Goal: Navigation & Orientation: Find specific page/section

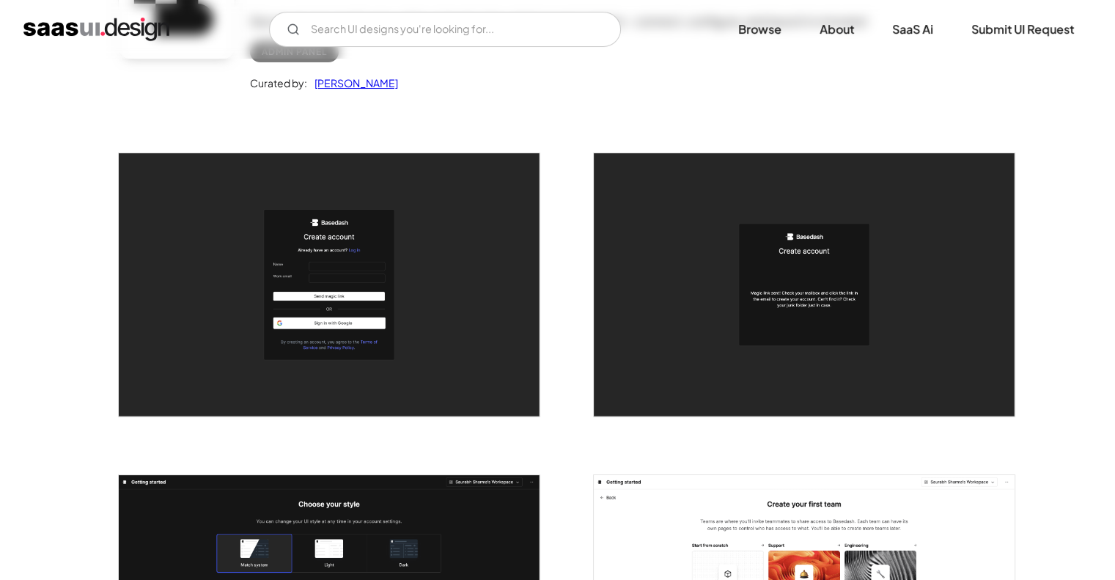
scroll to position [189, 0]
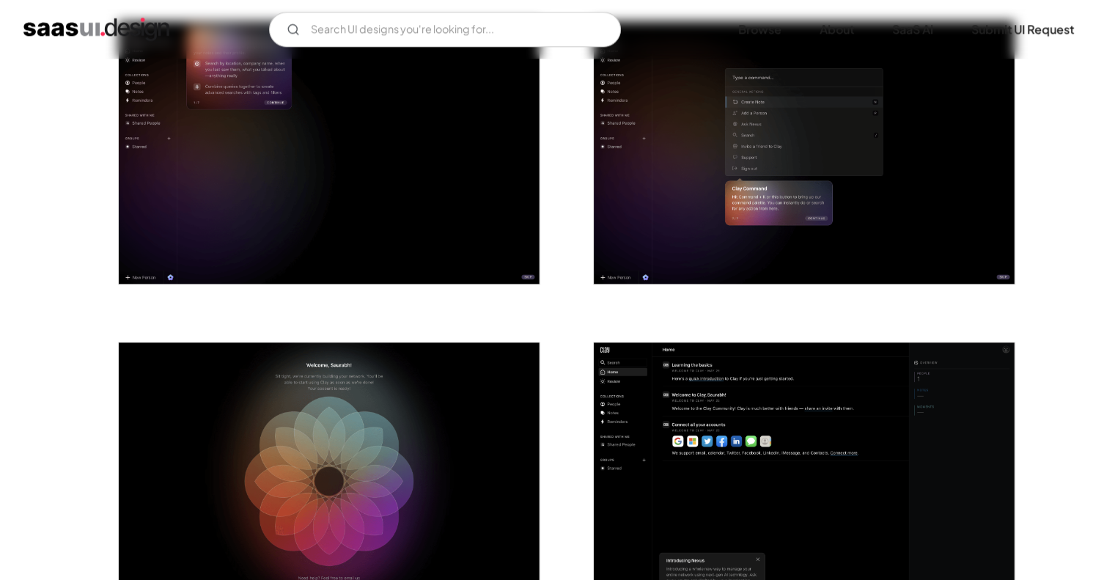
scroll to position [2057, 0]
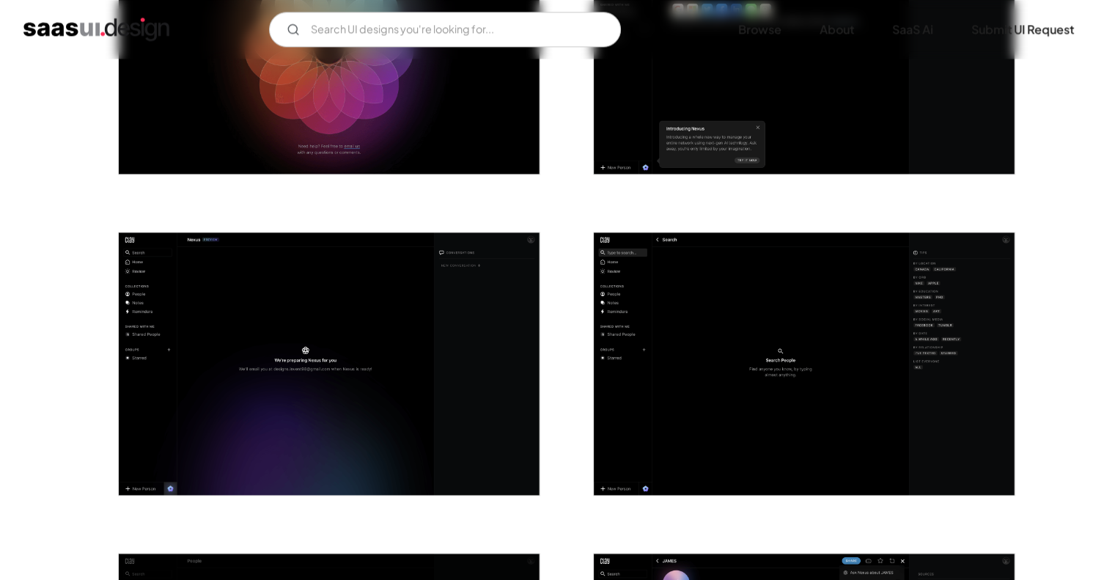
click at [704, 319] on img "open lightbox" at bounding box center [804, 363] width 421 height 263
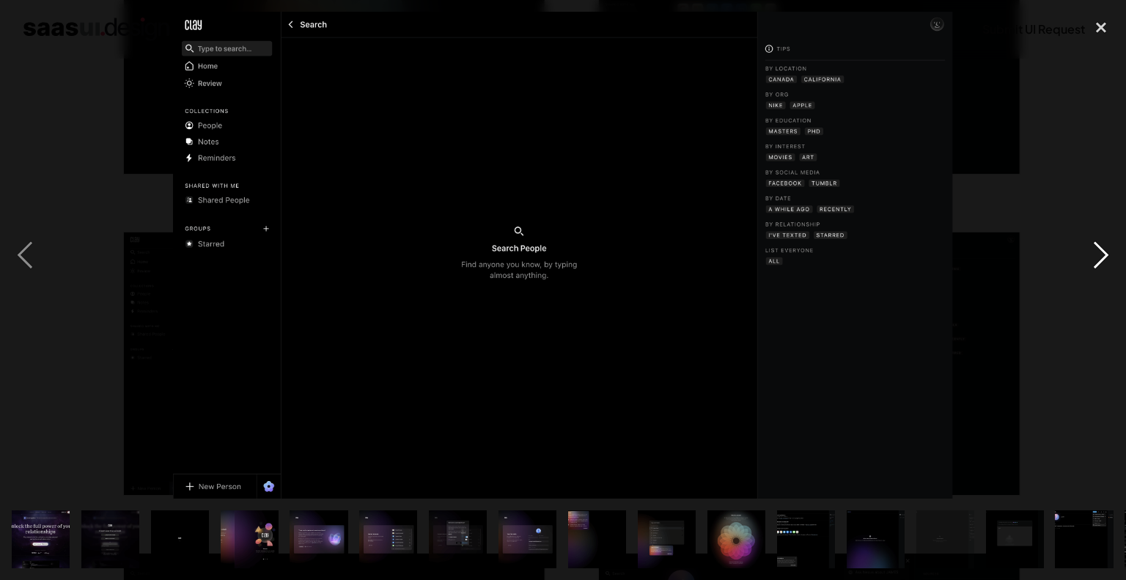
click at [1078, 358] on div "next image" at bounding box center [1101, 255] width 50 height 487
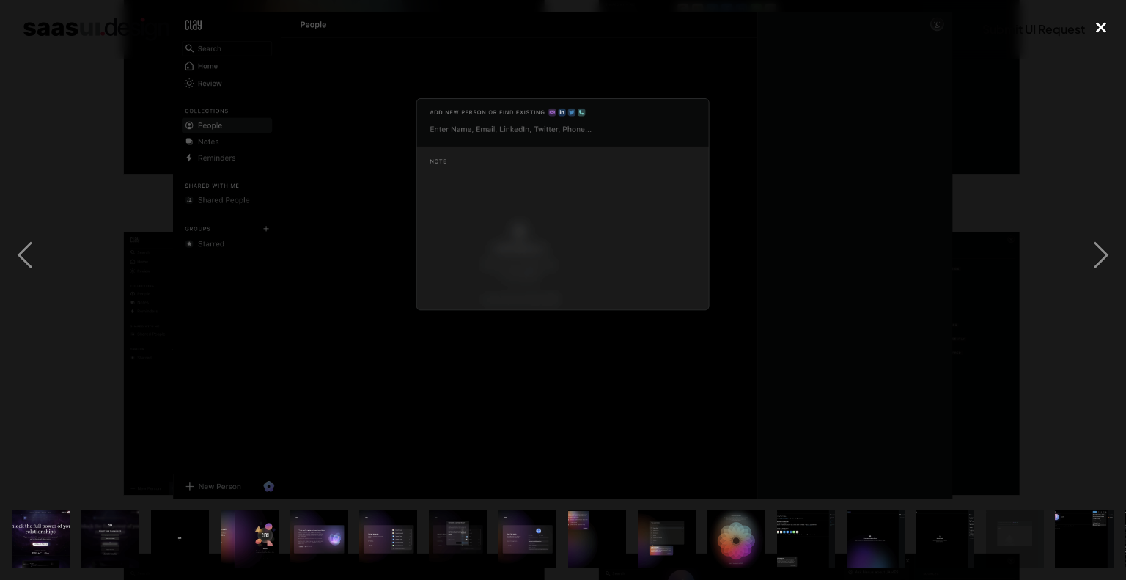
click at [1099, 18] on div "close lightbox" at bounding box center [1101, 28] width 50 height 32
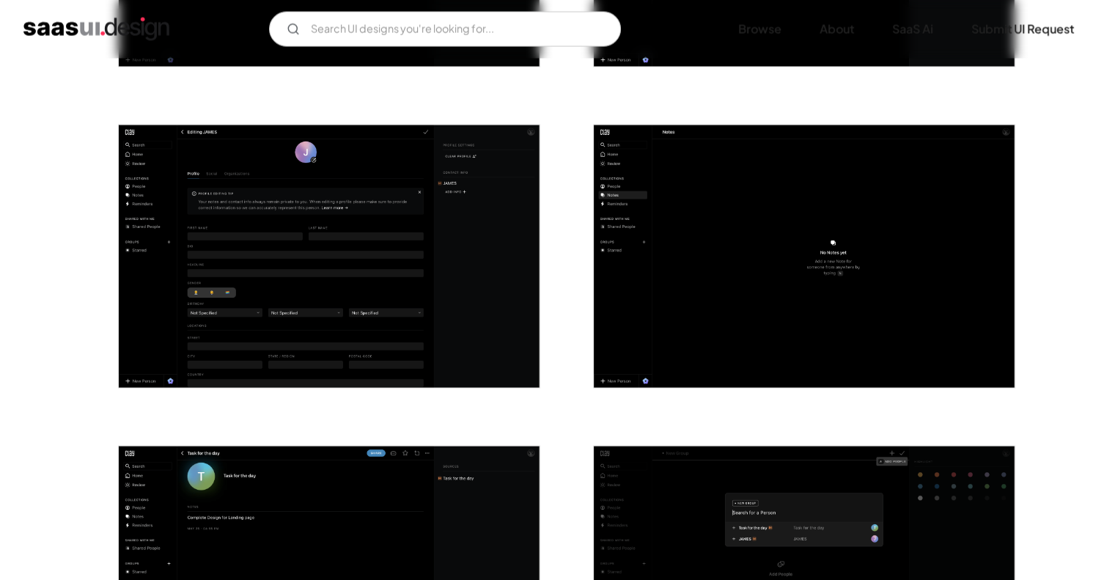
scroll to position [2808, 0]
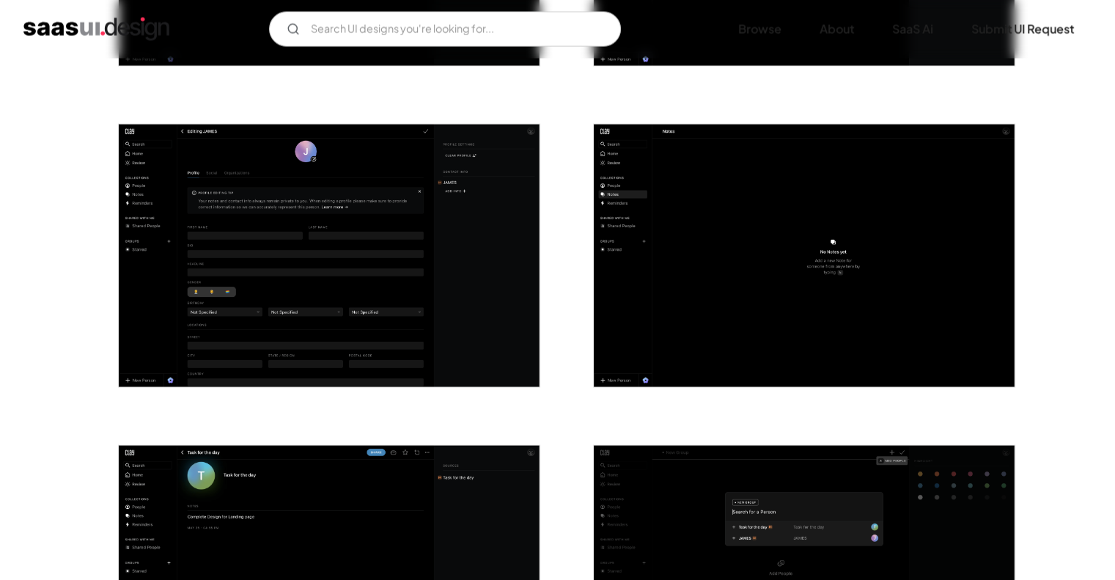
click at [388, 248] on img "open lightbox" at bounding box center [329, 256] width 421 height 263
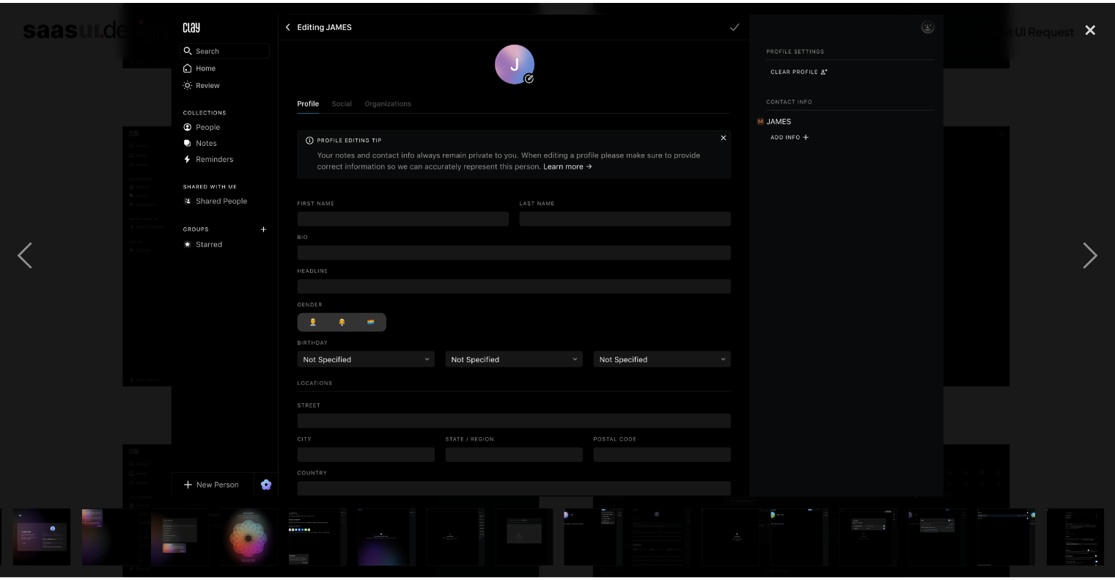
scroll to position [0, 485]
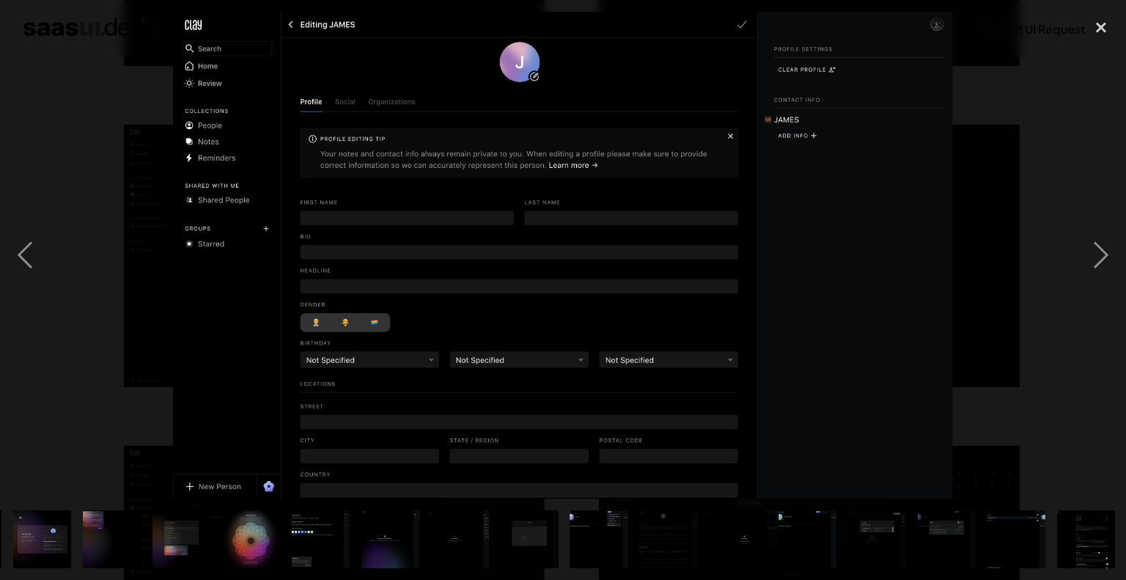
click at [94, 320] on div at bounding box center [563, 255] width 1126 height 487
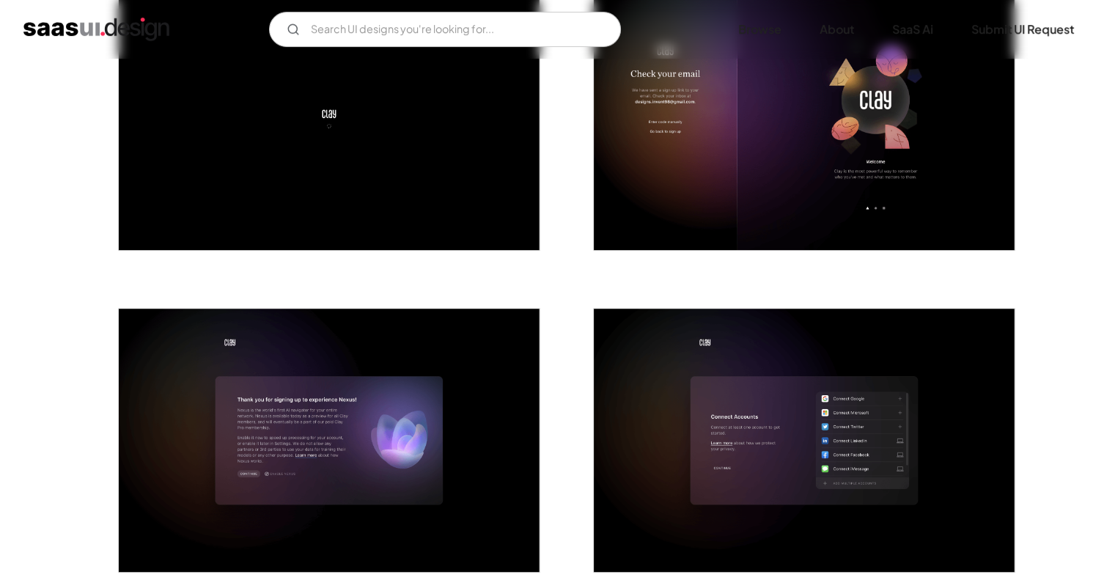
scroll to position [690, 0]
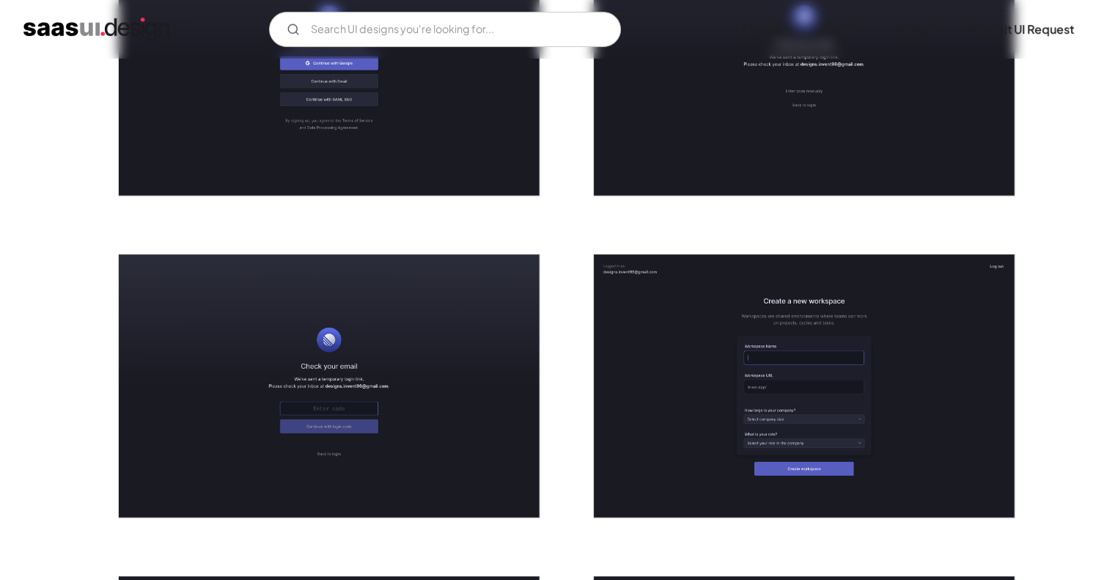
scroll to position [258, 0]
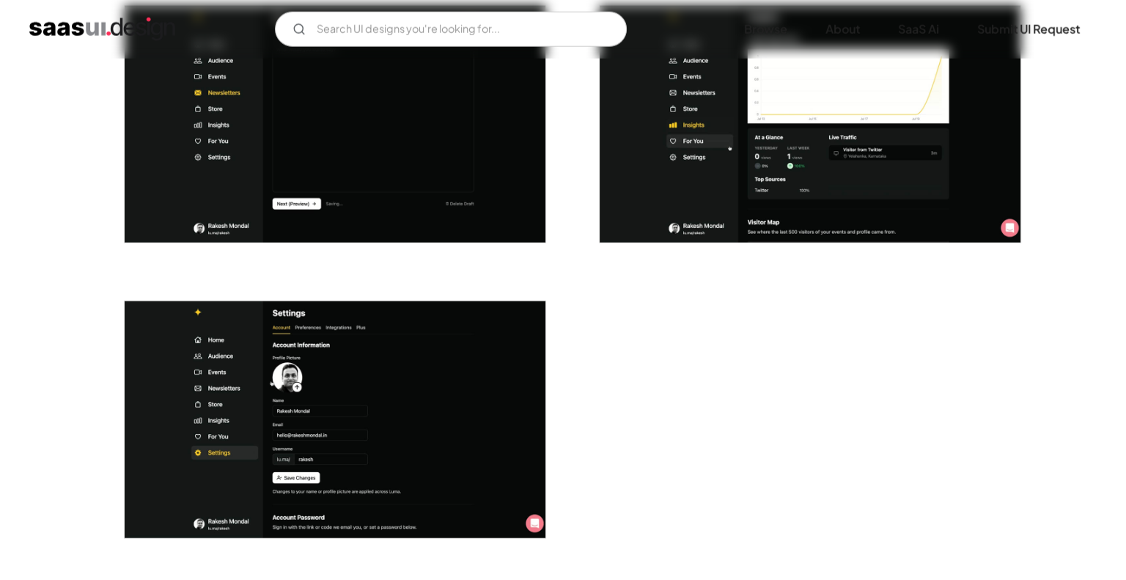
scroll to position [3629, 0]
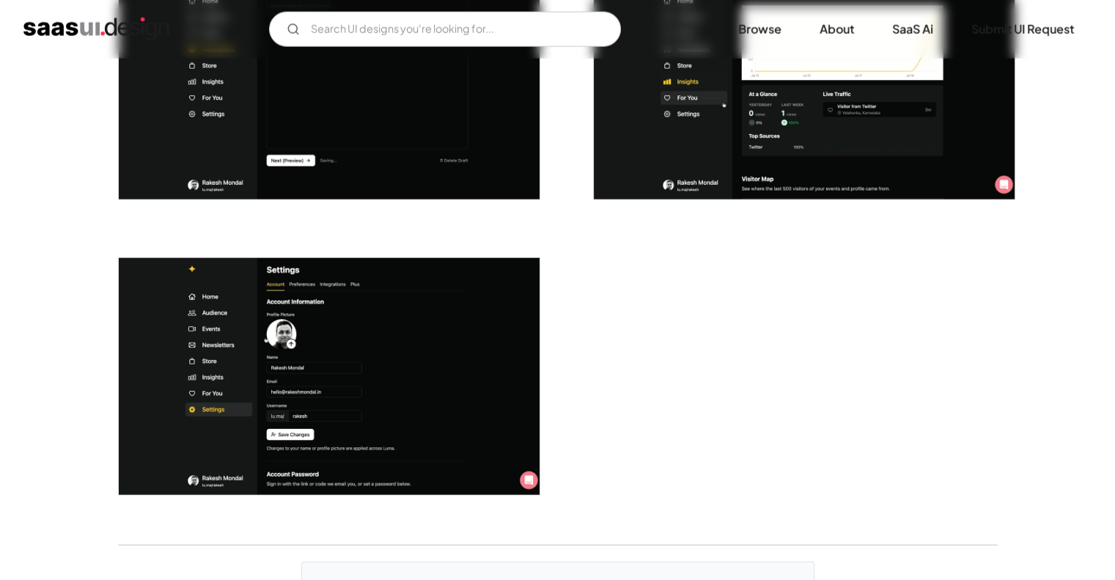
click at [383, 367] on img "open lightbox" at bounding box center [329, 376] width 421 height 237
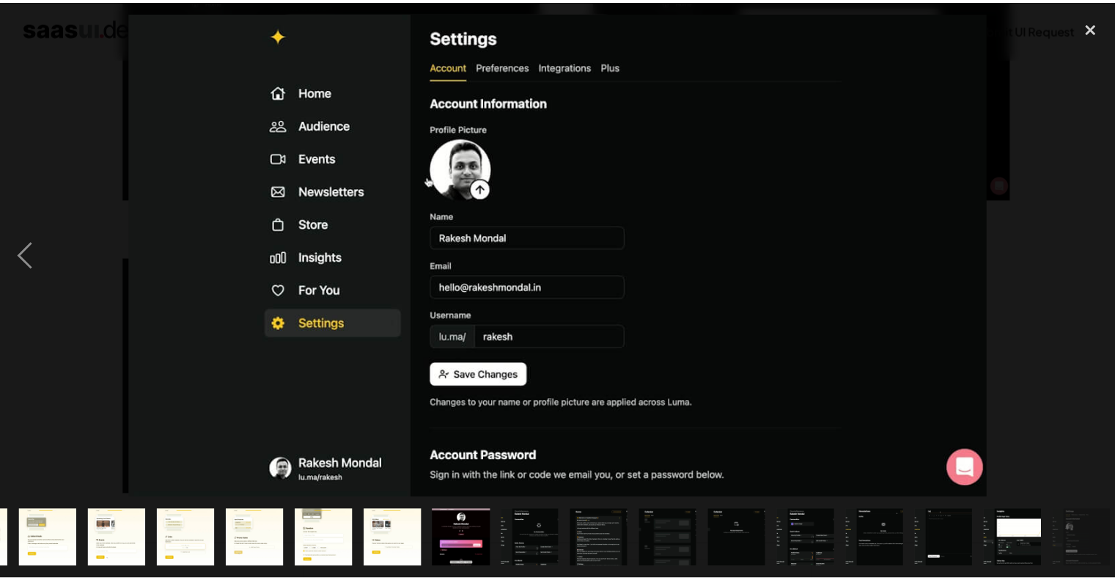
scroll to position [0, 624]
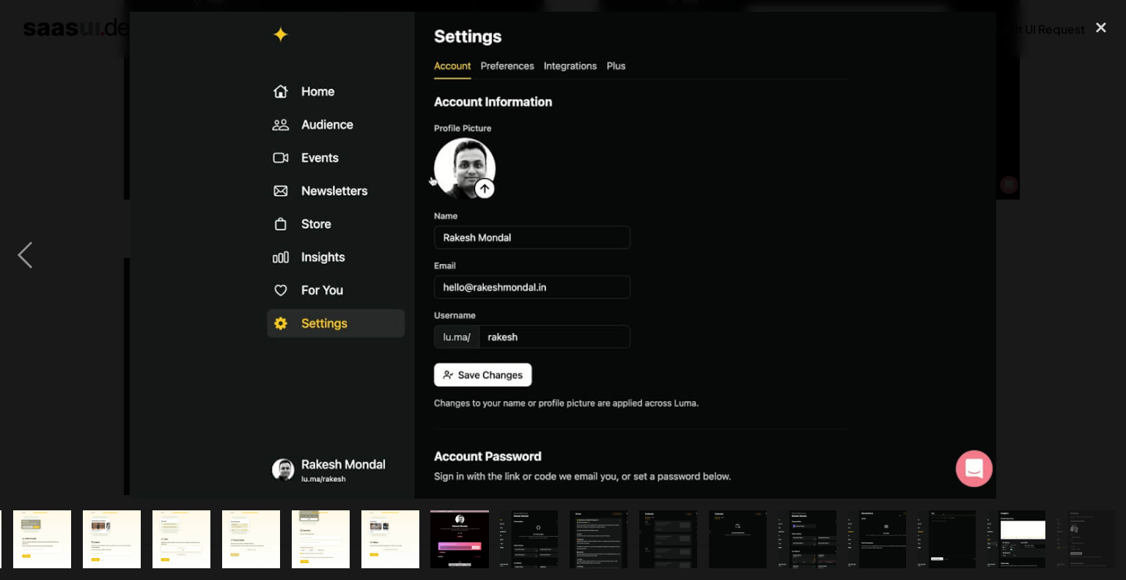
click at [1054, 316] on div at bounding box center [563, 255] width 1126 height 487
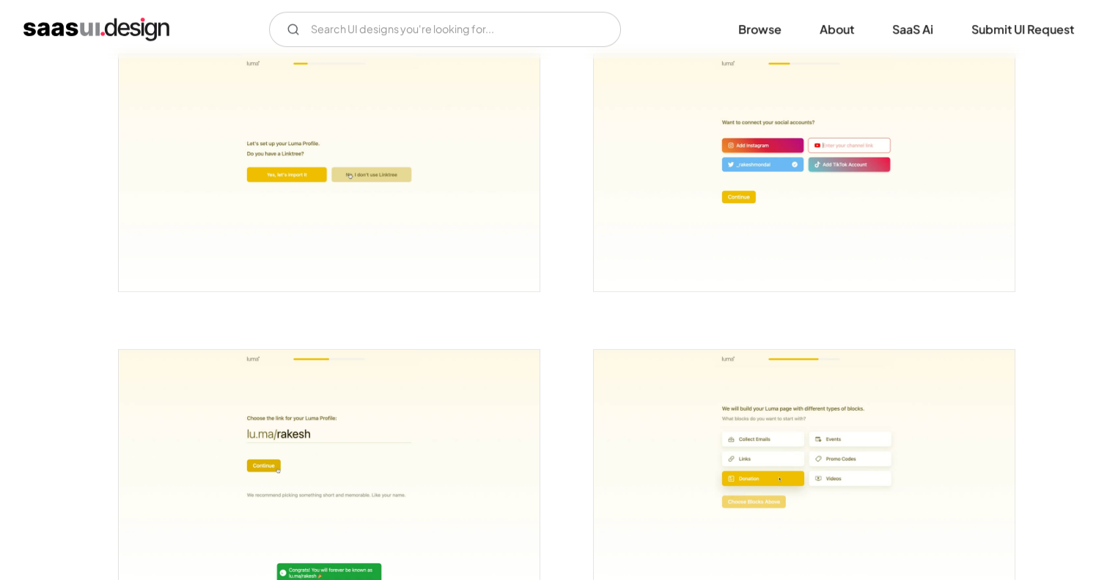
scroll to position [879, 0]
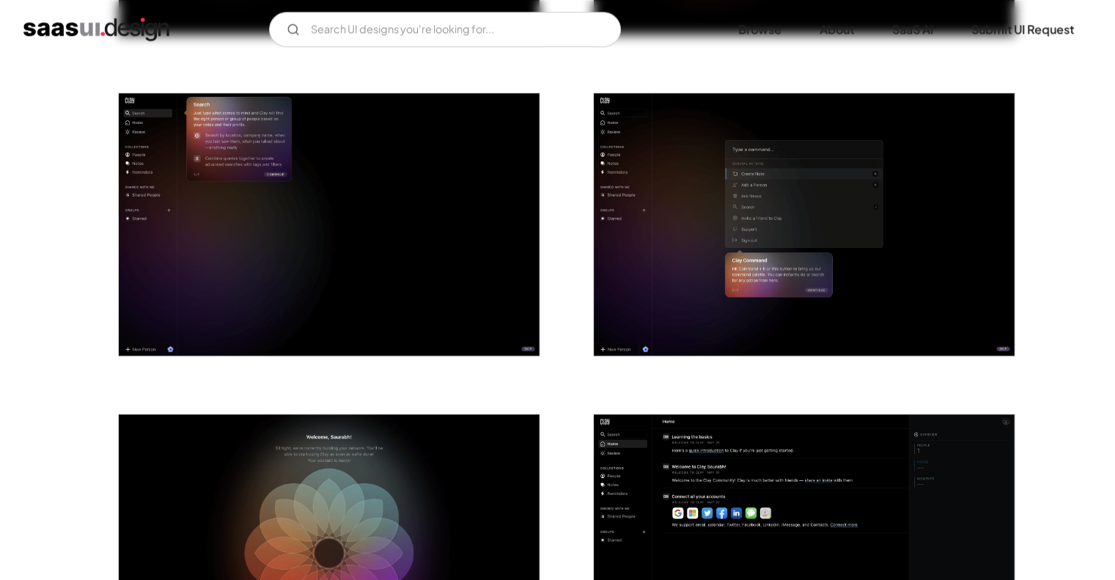
scroll to position [1554, 0]
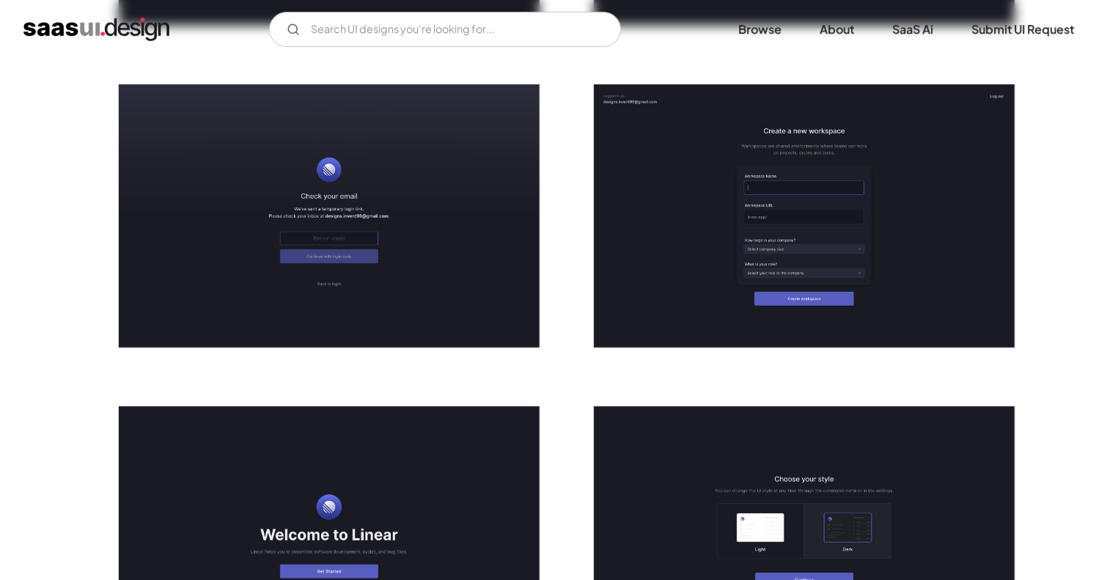
scroll to position [185, 0]
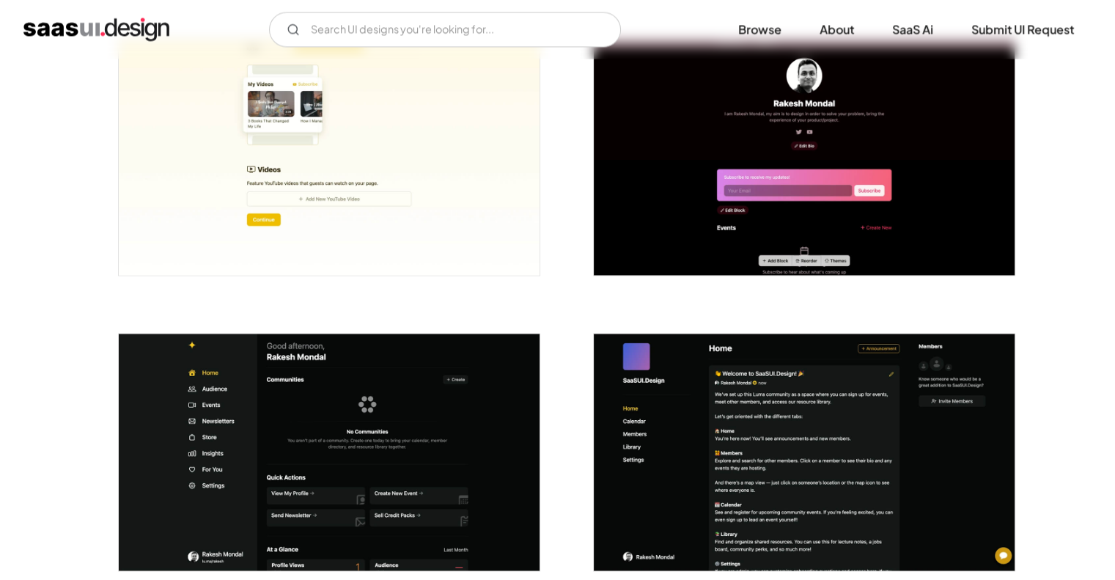
scroll to position [2373, 0]
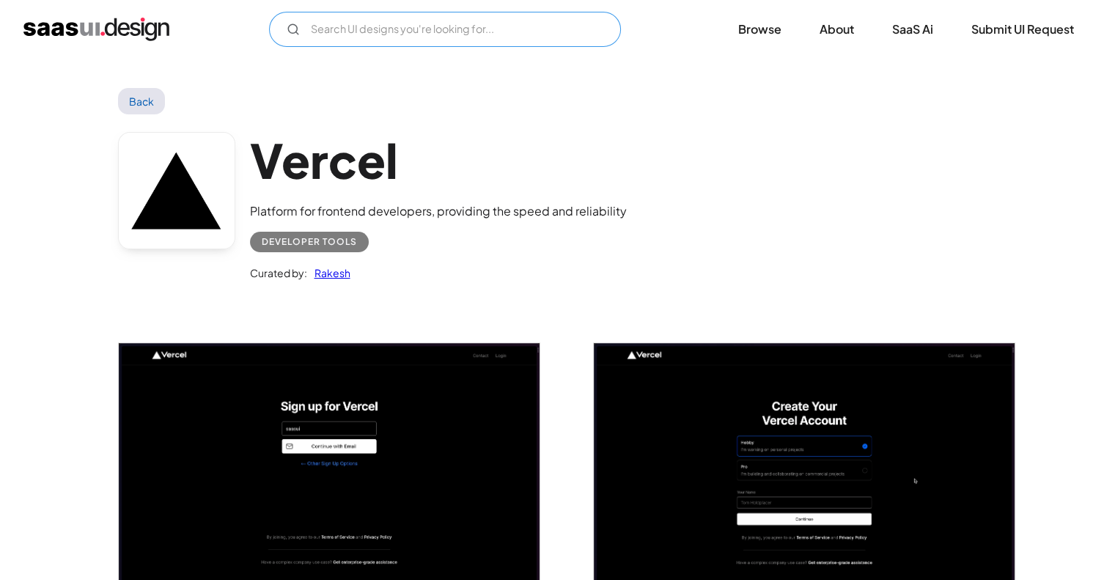
click at [406, 20] on input "Email Form" at bounding box center [445, 29] width 352 height 35
type input "dark"
click at [133, 29] on img "home" at bounding box center [96, 29] width 146 height 23
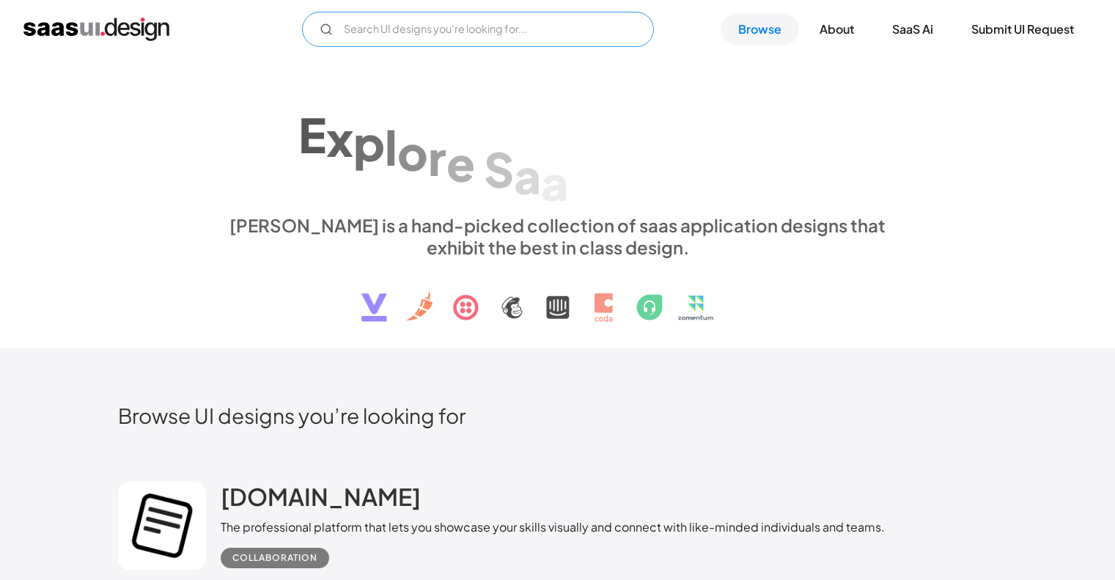
click at [368, 38] on input "Email Form" at bounding box center [478, 29] width 352 height 35
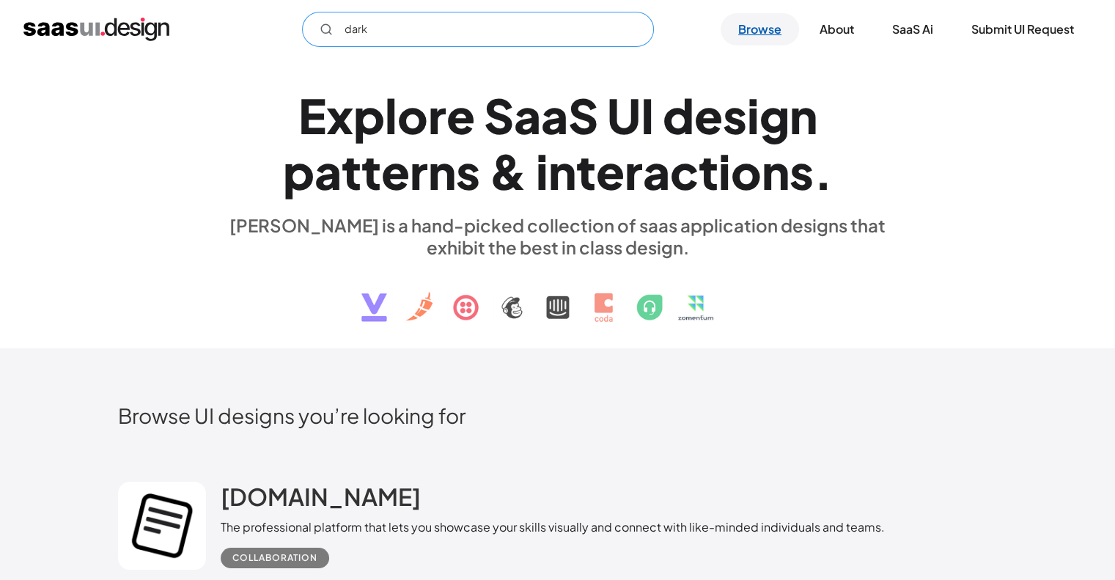
type input "dark"
click at [749, 38] on link "Browse" at bounding box center [759, 29] width 78 height 32
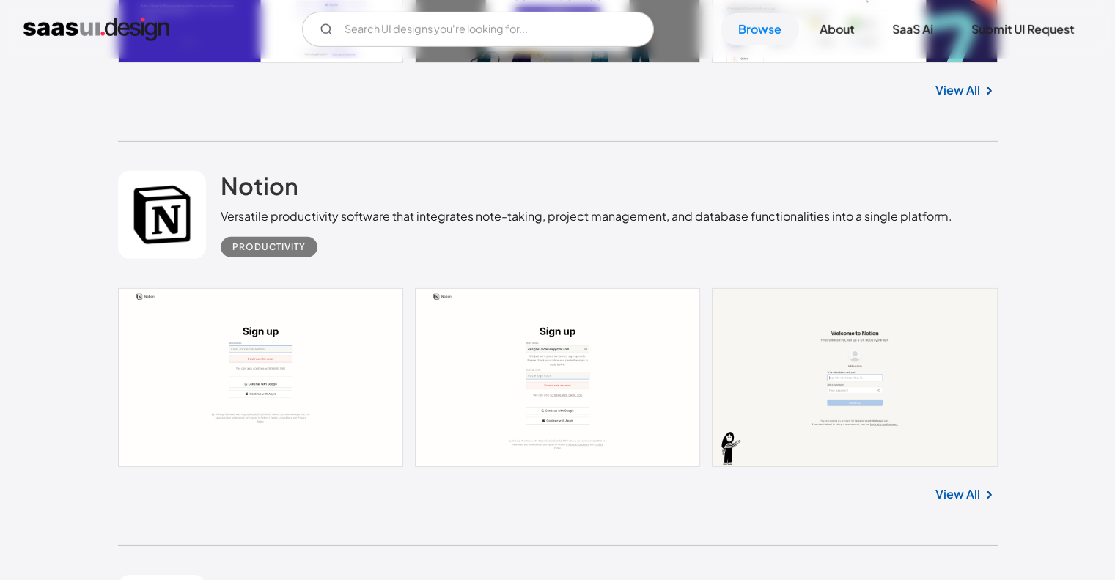
scroll to position [37930, 0]
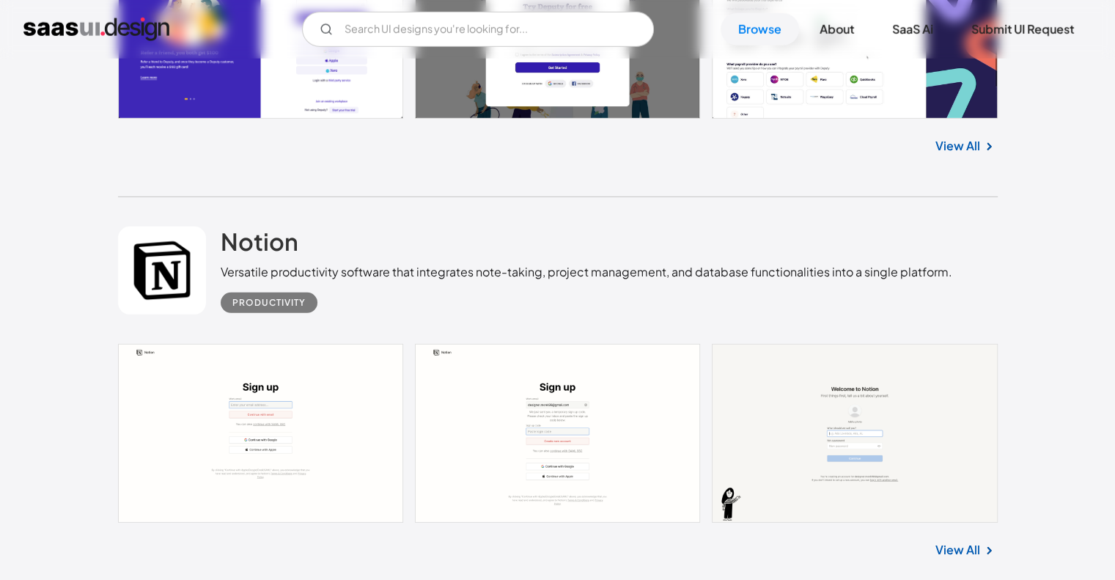
drag, startPoint x: 636, startPoint y: 2, endPoint x: 1005, endPoint y: 274, distance: 458.1
click at [1006, 22] on link "Submit UI Request" at bounding box center [1023, 29] width 138 height 32
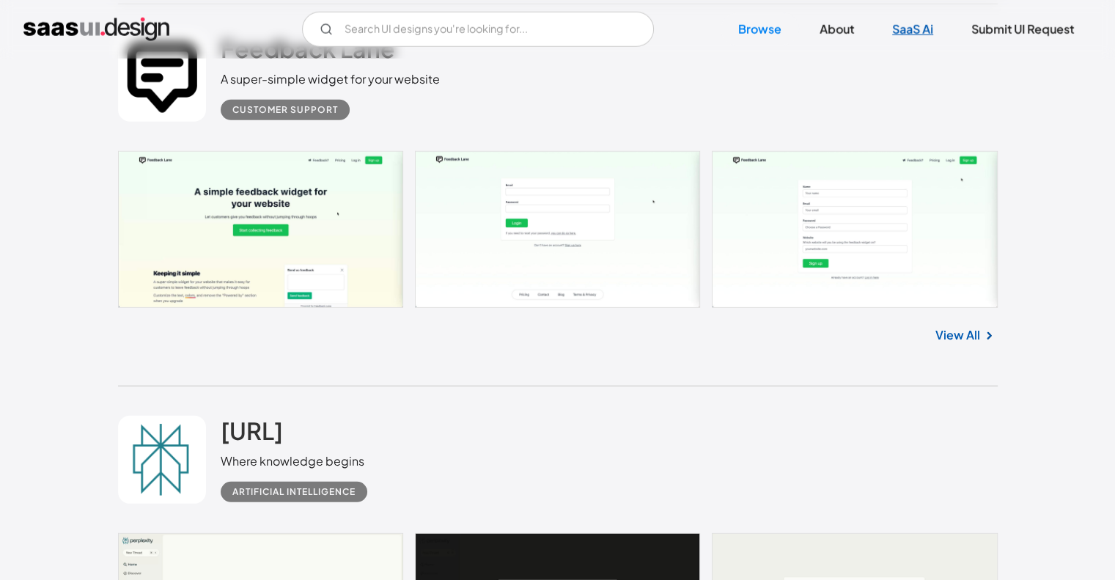
scroll to position [31871, 0]
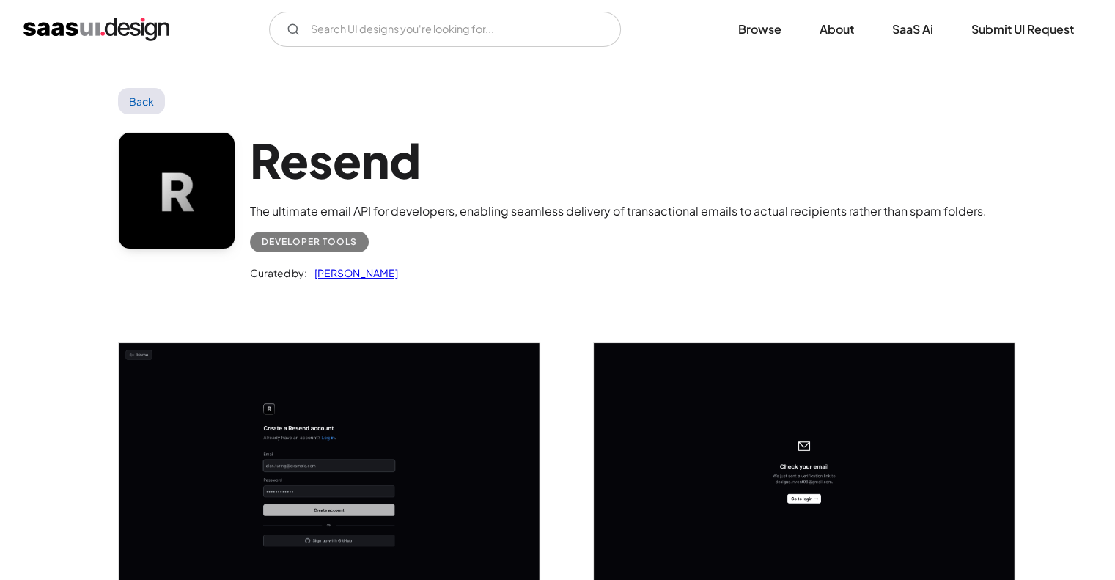
click at [145, 106] on link "Back" at bounding box center [142, 101] width 48 height 26
click at [125, 89] on link "Back" at bounding box center [142, 101] width 48 height 26
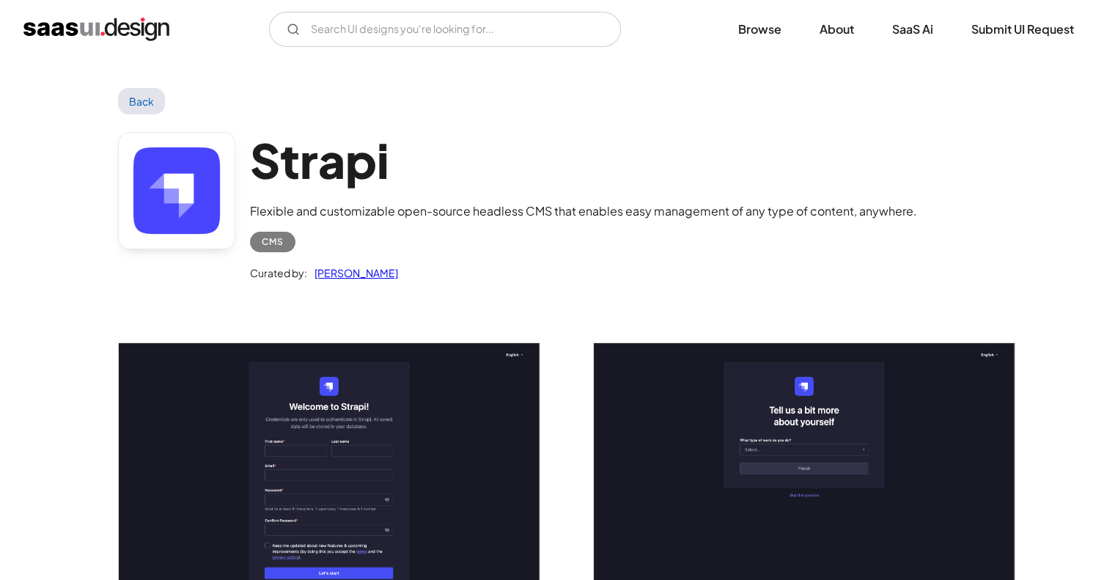
drag, startPoint x: 467, startPoint y: 0, endPoint x: 652, endPoint y: 166, distance: 248.6
click at [652, 166] on h1 "Strapi" at bounding box center [583, 160] width 667 height 56
